Goal: Task Accomplishment & Management: Complete application form

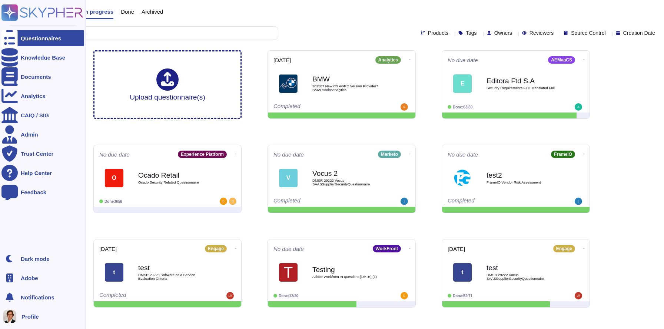
click at [11, 277] on icon at bounding box center [9, 278] width 7 height 9
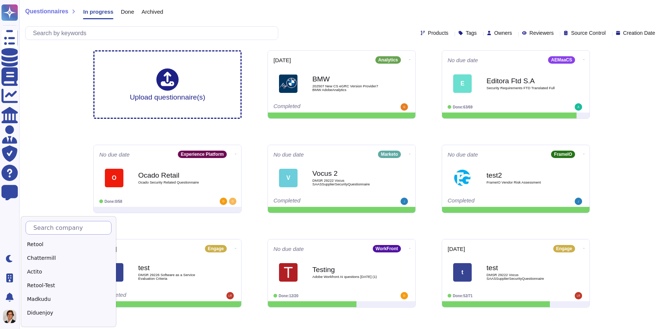
click at [49, 226] on input "text" at bounding box center [70, 227] width 81 height 13
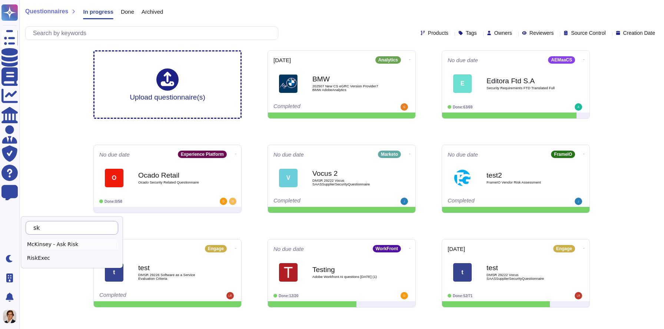
type input "s"
type input "Sk"
click at [45, 246] on div "Skypher" at bounding box center [72, 244] width 93 height 11
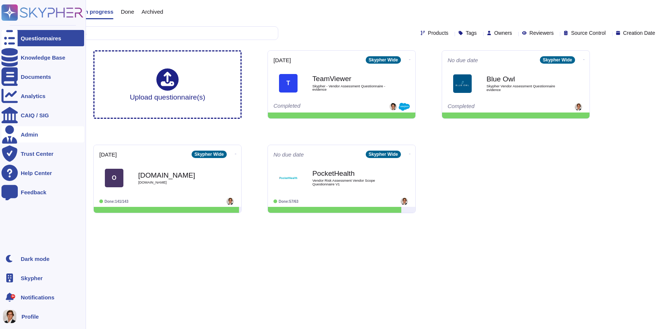
click at [16, 137] on div at bounding box center [9, 134] width 16 height 16
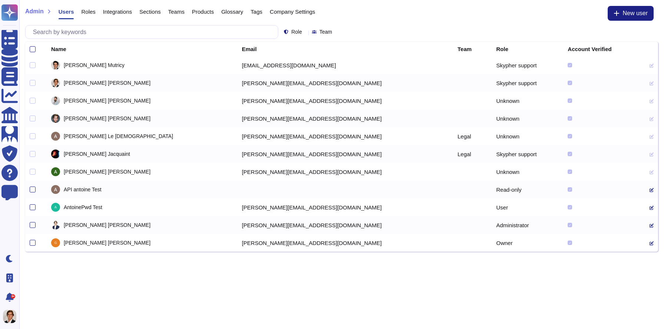
click at [302, 11] on span "Company Settings" at bounding box center [293, 12] width 46 height 6
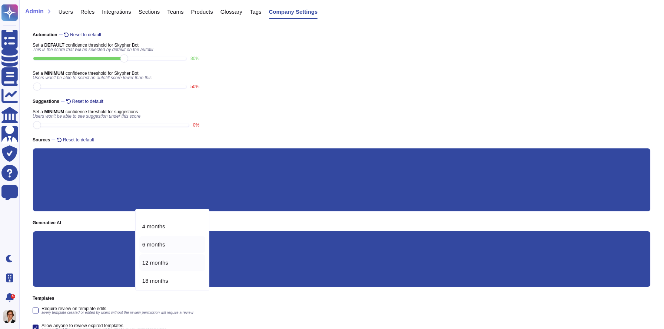
scroll to position [33, 0]
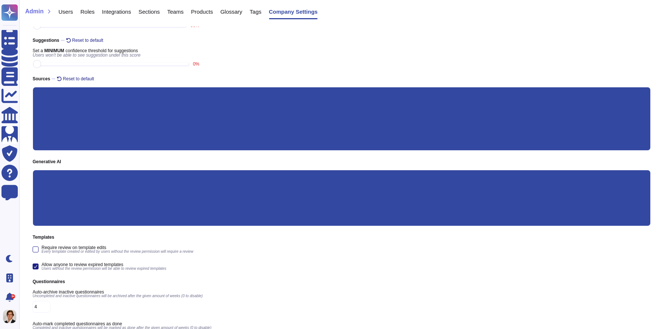
scroll to position [66, 0]
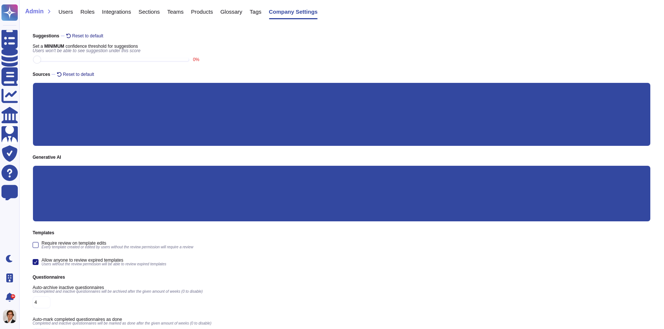
click at [0, 0] on input "Custom prompt" at bounding box center [0, 0] width 0 height 0
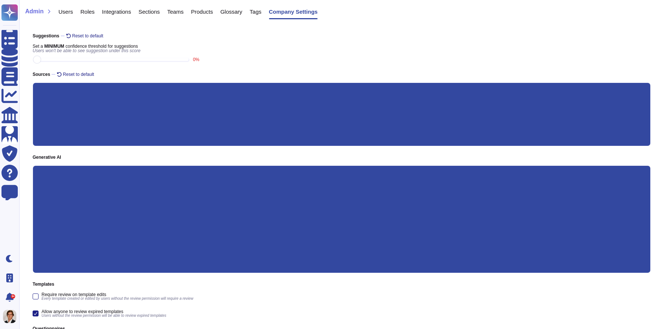
click at [0, 0] on input "Custom prompt" at bounding box center [0, 0] width 0 height 0
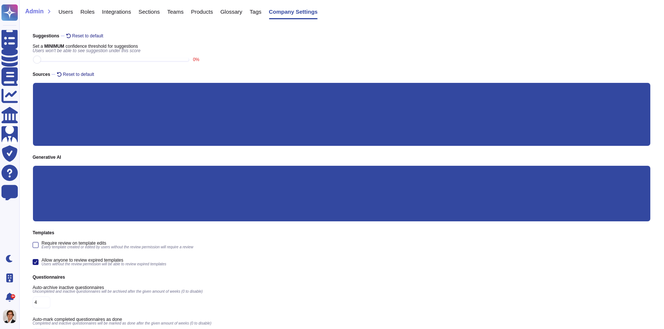
click at [0, 0] on input "Custom prompt" at bounding box center [0, 0] width 0 height 0
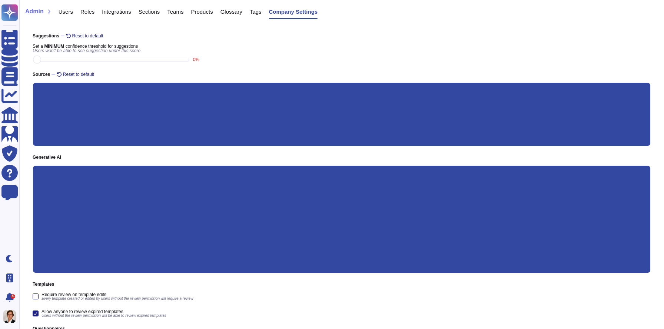
click at [0, 0] on input "Precise answer" at bounding box center [0, 0] width 0 height 0
click at [0, 0] on input "Custom" at bounding box center [0, 0] width 0 height 0
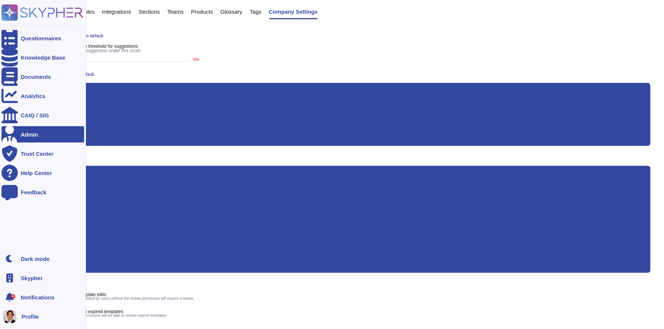
drag, startPoint x: 215, startPoint y: 234, endPoint x: 3, endPoint y: 226, distance: 212.0
click at [0, 227] on div "Questionnaires Knowledge Base Documents Analytics CAIQ / SIG Admin Trust Center…" at bounding box center [332, 177] width 664 height 486
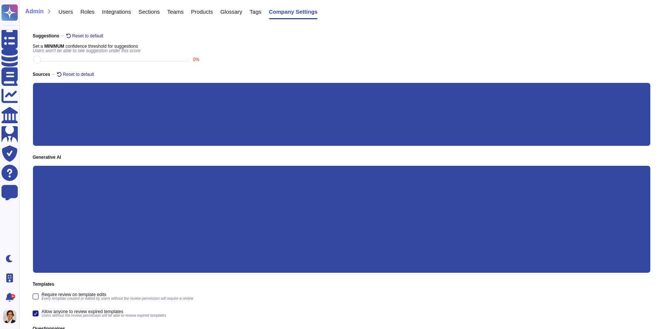
click at [0, 0] on input "Short answer" at bounding box center [0, 0] width 0 height 0
type textarea "Provide a clear and concise response, including only the most essential details."
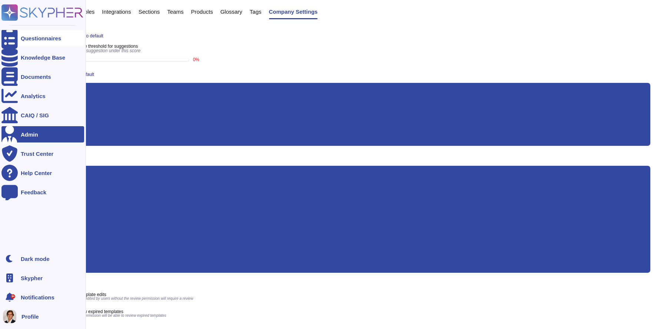
click at [13, 33] on div at bounding box center [9, 38] width 16 height 16
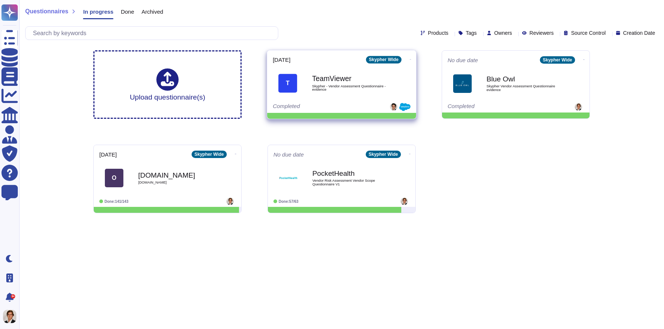
click at [360, 92] on div "TeamViewer Skypher - Vendor Assessment Questionnaire - evidence" at bounding box center [349, 84] width 75 height 30
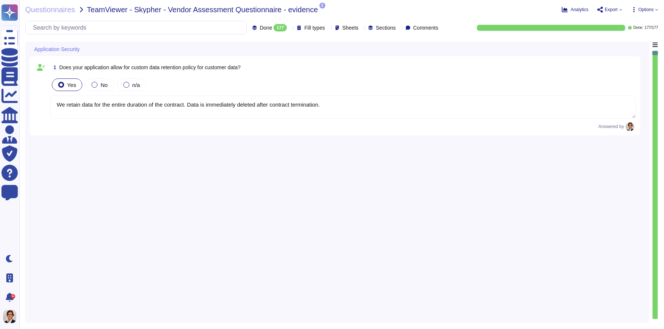
type textarea "We retain data for the entire duration of the contract. Data is immediately del…"
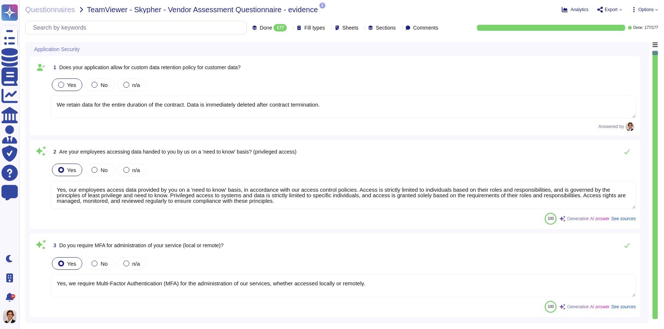
type textarea "Yes, our employees access data provided by you on a 'need to know' basis, in ac…"
type textarea "Yes, we require Multi-Factor Authentication (MFA) for the administration of our…"
type textarea "Yes, our application allows for a custom data retention policy for customer dat…"
type textarea "Yes, our employees access data provided by you on a 'need to know' basis, in ac…"
click at [326, 186] on textarea "Yes, our employees access data provided by you on a 'need to know' basis, in ac…" at bounding box center [342, 195] width 585 height 29
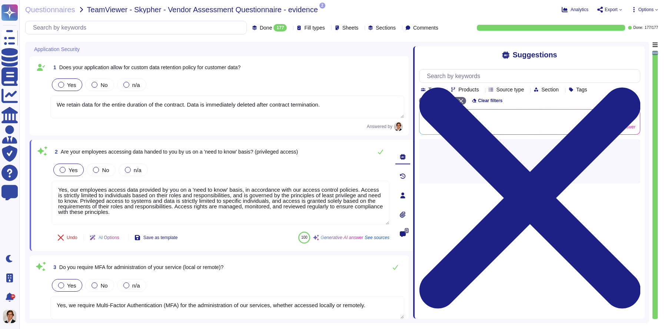
drag, startPoint x: 469, startPoint y: 179, endPoint x: 414, endPoint y: 180, distance: 54.8
click at [414, 180] on span at bounding box center [412, 180] width 3 height 277
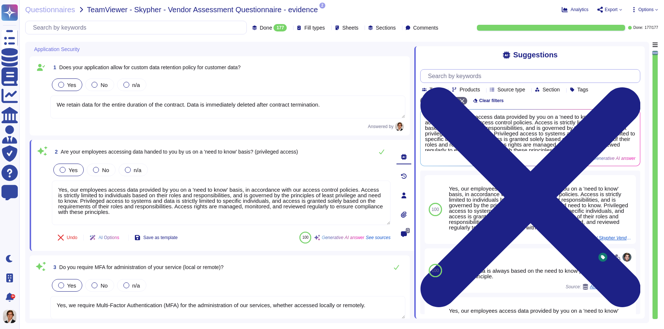
click at [452, 74] on input "text" at bounding box center [532, 76] width 216 height 13
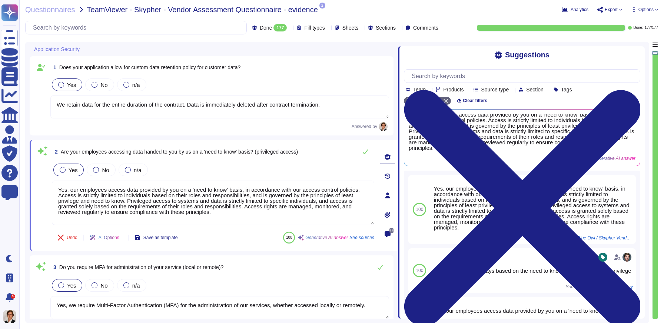
drag, startPoint x: 413, startPoint y: 116, endPoint x: 397, endPoint y: 116, distance: 16.3
click at [397, 116] on span at bounding box center [397, 180] width 3 height 277
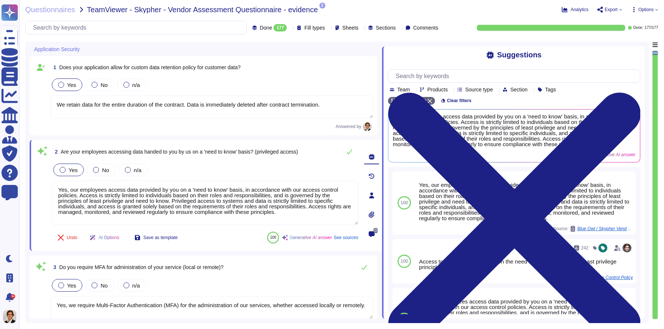
scroll to position [0, 0]
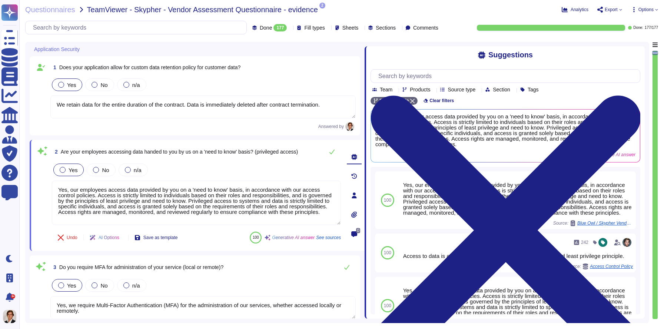
drag, startPoint x: 397, startPoint y: 104, endPoint x: 365, endPoint y: 101, distance: 32.0
click at [365, 101] on span at bounding box center [364, 180] width 3 height 277
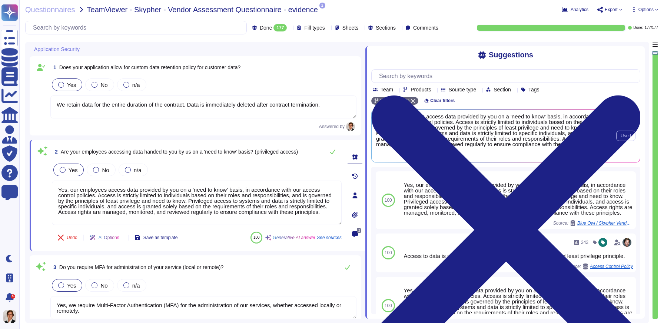
scroll to position [0, 0]
click at [107, 236] on span "AI Options" at bounding box center [109, 238] width 21 height 4
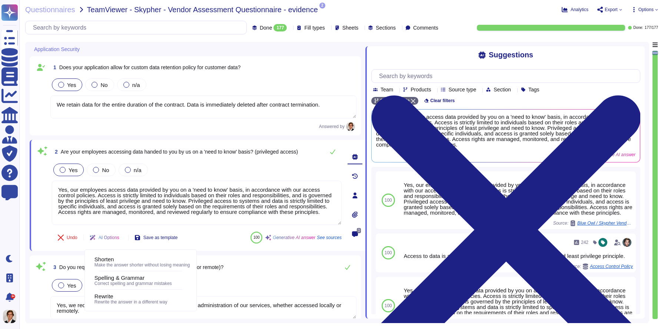
click at [116, 236] on span "AI Options" at bounding box center [109, 238] width 21 height 4
click at [414, 75] on input "text" at bounding box center [507, 76] width 264 height 13
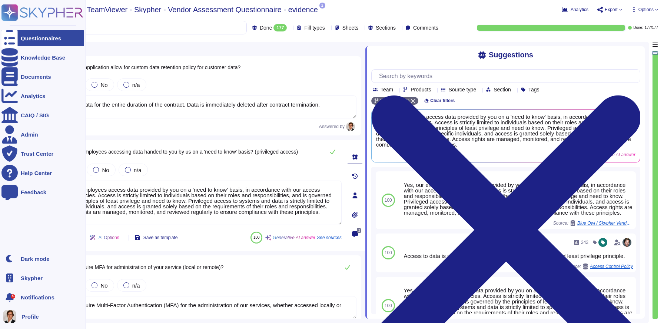
click at [24, 37] on div "Questionnaires" at bounding box center [41, 39] width 40 height 6
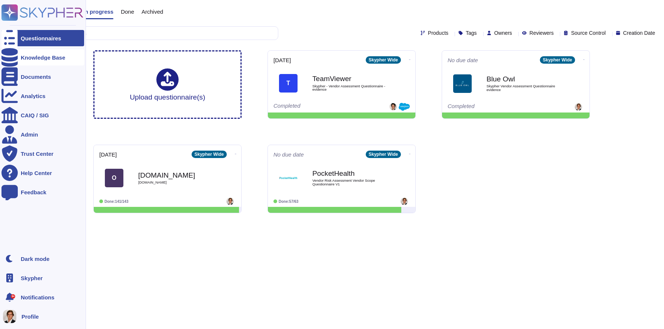
click at [29, 63] on div "Knowledge Base" at bounding box center [42, 57] width 83 height 16
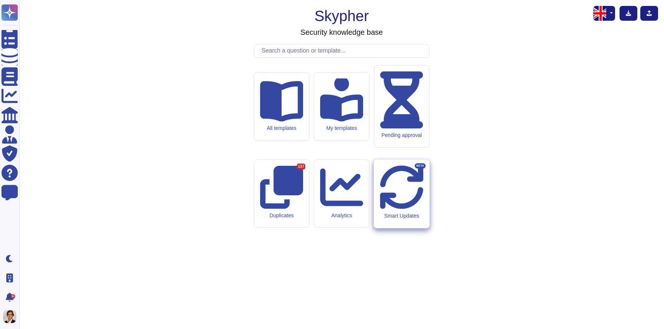
click at [408, 205] on div "Smart Updates BETA" at bounding box center [401, 194] width 55 height 69
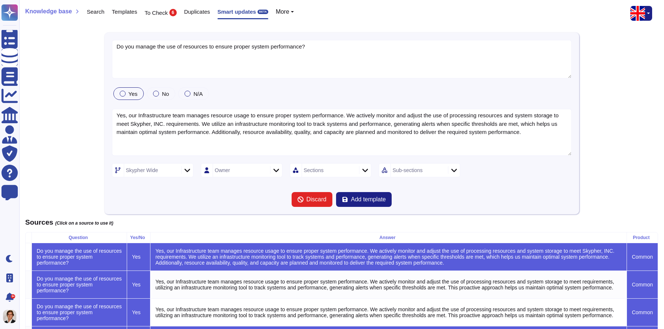
type textarea "Do you manage the use of resources to ensure proper system performance?"
type textarea "Yes, our Infrastructure team manages resource usage to ensure proper system per…"
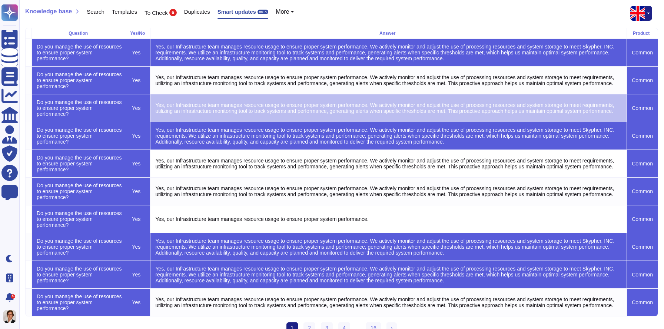
scroll to position [221, 0]
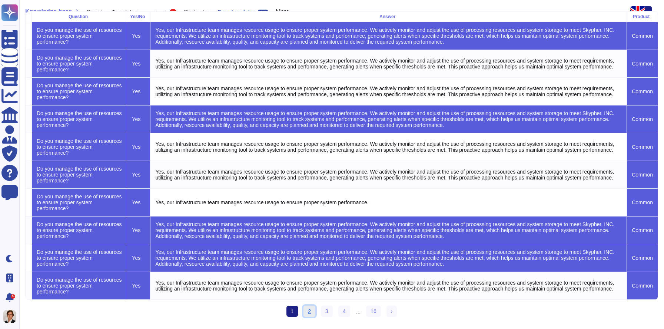
click at [306, 309] on link "2" at bounding box center [309, 311] width 12 height 11
type textarea "Are information security related requirements considered when on-boarding new i…"
type textarea "Yes, information security related requirements are considered when on-boarding …"
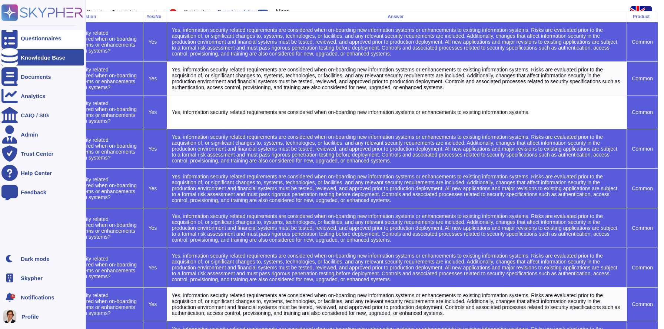
click at [15, 41] on div at bounding box center [9, 38] width 16 height 16
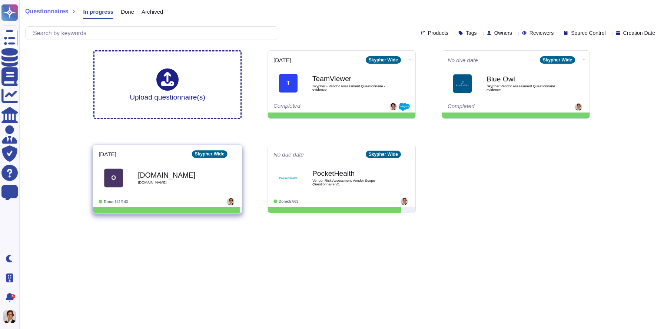
click at [211, 185] on div "Onetrust.com smartpaytech.com" at bounding box center [175, 178] width 75 height 30
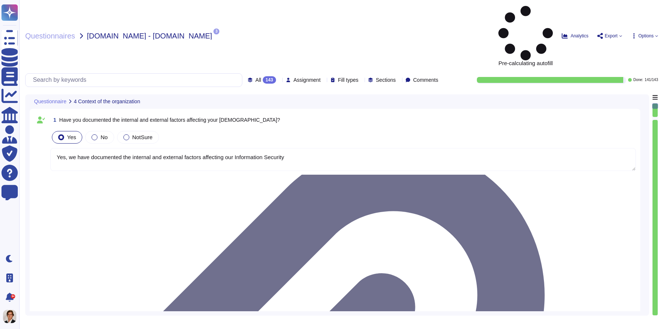
type textarea "Yes, we have documented the internal and external factors affecting our Informa…"
type textarea "Yes, we have documented the needs and expectations (including requirements) of …"
type textarea "Yes, Skypher, INC. has established a scope for its Information Security Managem…"
type textarea "Yes, we have formally established the Information Security Management System (I…"
type textarea "Yes, top management has demonstrated leadership and commitment to information s…"
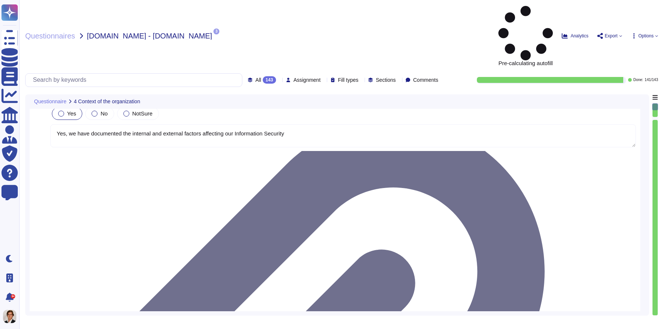
scroll to position [24, 0]
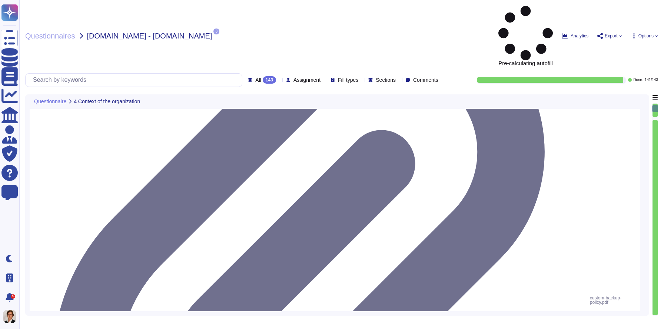
type textarea "Yes, top management has communicated a documented information security policy t…"
type textarea "Yes, top management has assigned and communicated defined information security …"
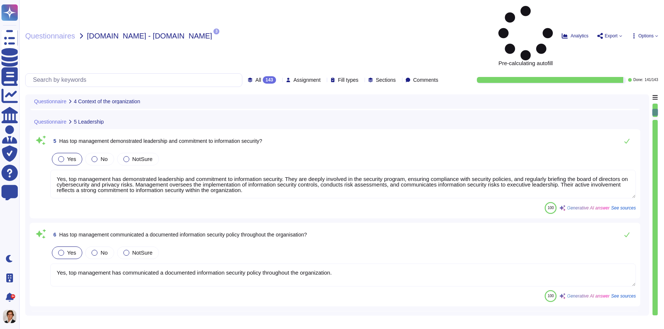
type textarea "Yes, Skypher has a well-defined and documented procedure for assessing informat…"
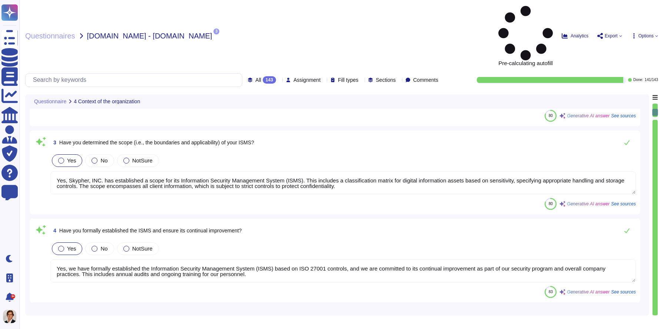
scroll to position [0, 0]
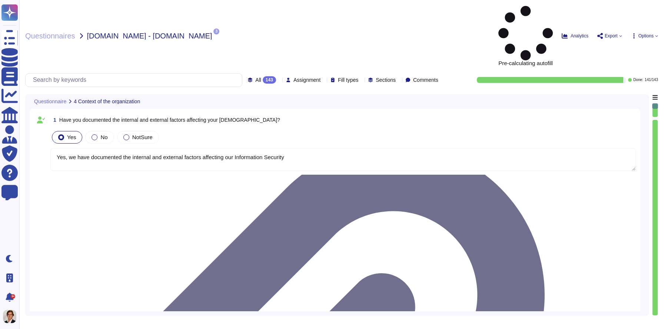
type textarea "Yes, we have documented the internal and external factors affecting our Informa…"
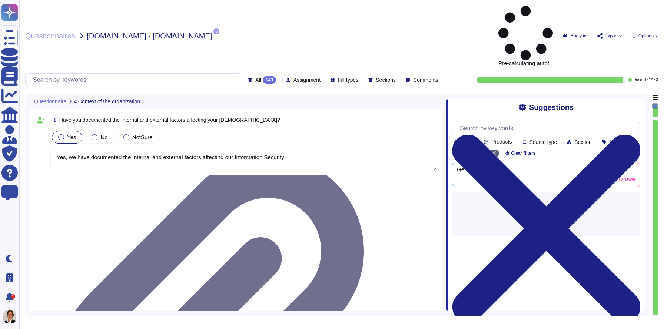
drag, startPoint x: 468, startPoint y: 155, endPoint x: 445, endPoint y: 153, distance: 23.1
click at [445, 153] on span at bounding box center [445, 202] width 3 height 217
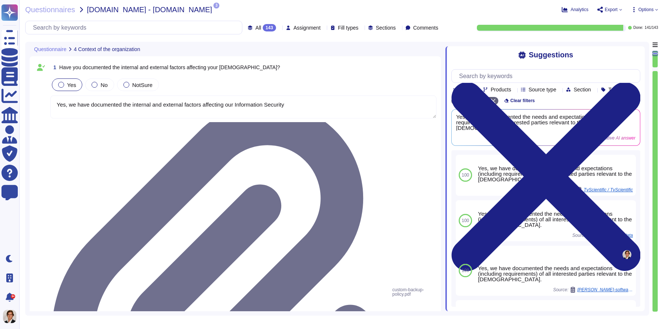
click at [263, 30] on div "143" at bounding box center [269, 27] width 13 height 7
click at [253, 61] on div "To do 2" at bounding box center [257, 65] width 60 height 8
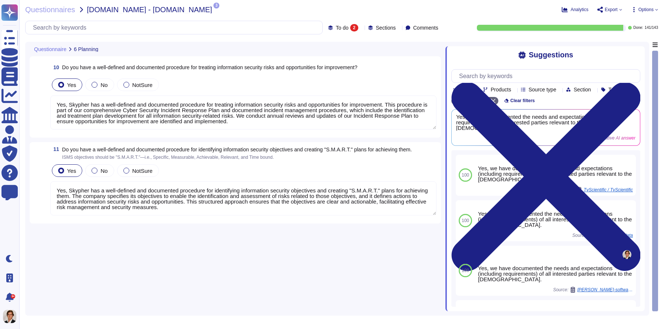
type textarea "Yes, Skypher has a well-defined and documented procedure for identifying inform…"
type textarea "Yes, Skypher has a well-defined and documented procedure for treating informati…"
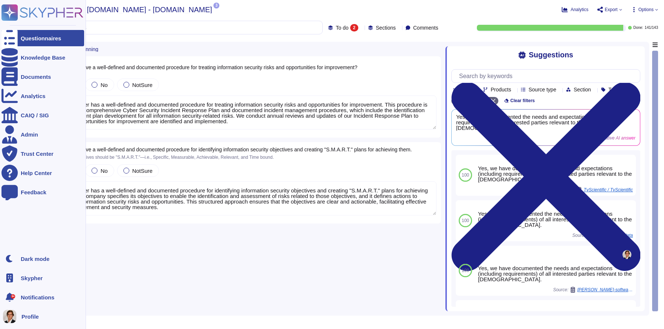
click at [7, 10] on rect at bounding box center [9, 12] width 16 height 16
